Goal: Transaction & Acquisition: Purchase product/service

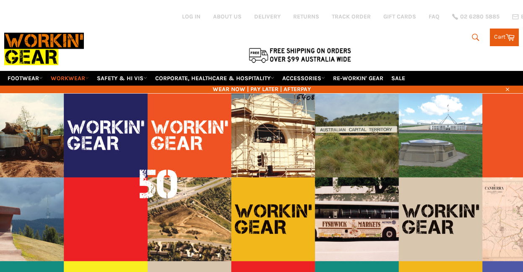
click at [79, 71] on link "WORKWEAR" at bounding box center [69, 78] width 45 height 15
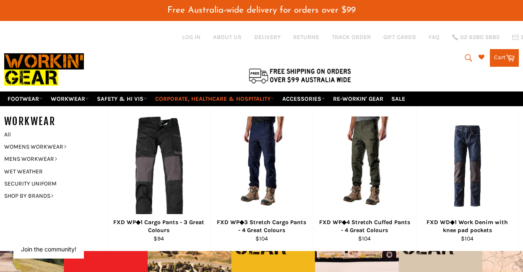
click at [223, 96] on link "CORPORATE, HEALTHCARE & HOSPITALITY" at bounding box center [215, 98] width 126 height 15
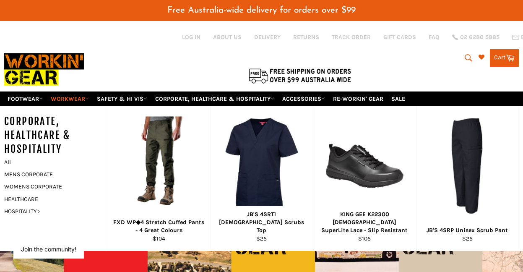
click at [74, 92] on link "WORKWEAR" at bounding box center [69, 98] width 45 height 15
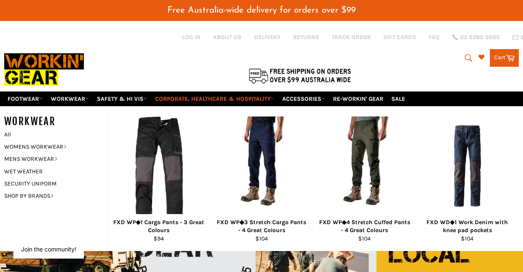
click at [228, 91] on link "CORPORATE, HEALTHCARE & HOSPITALITY" at bounding box center [215, 98] width 126 height 15
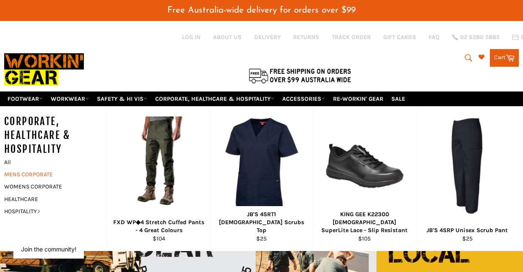
click at [45, 168] on link "MENS CORPORATE" at bounding box center [49, 174] width 99 height 12
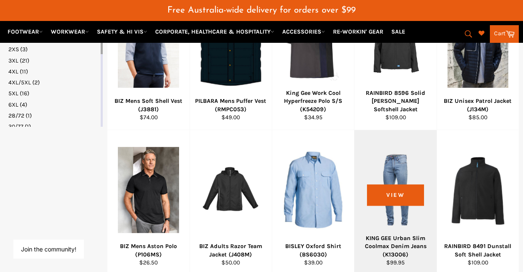
scroll to position [565, 0]
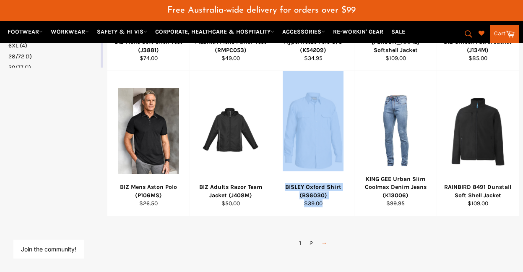
click at [327, 237] on link "→" at bounding box center [324, 243] width 14 height 12
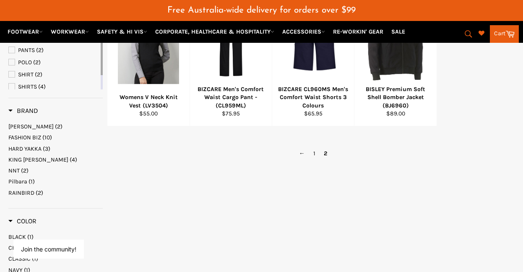
scroll to position [172, 0]
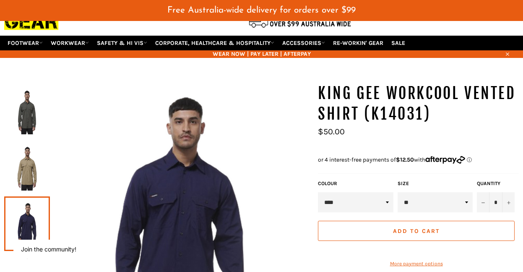
scroll to position [67, 0]
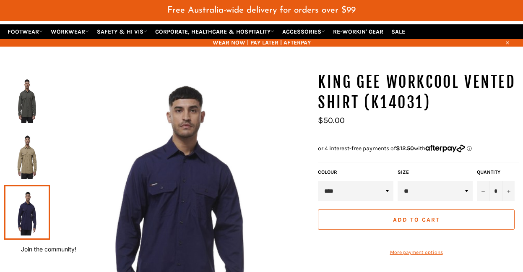
click at [16, 148] on img at bounding box center [26, 156] width 37 height 46
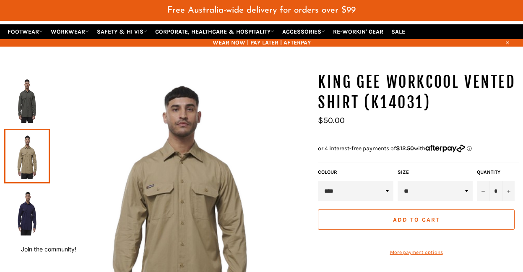
click at [34, 101] on img at bounding box center [26, 100] width 37 height 46
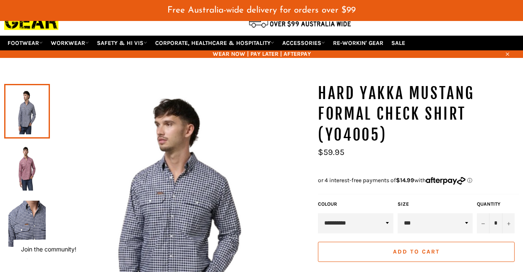
scroll to position [110, 0]
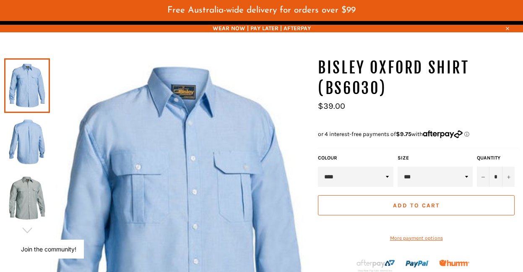
scroll to position [80, 0]
